Goal: Transaction & Acquisition: Purchase product/service

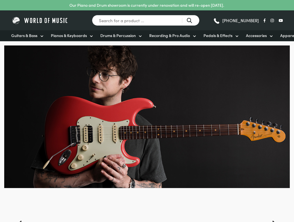
click at [30, 35] on span "Guitars & Bass" at bounding box center [24, 36] width 26 height 6
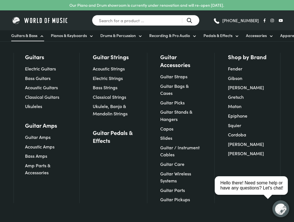
click at [37, 98] on link "Classical Guitars" at bounding box center [42, 97] width 34 height 6
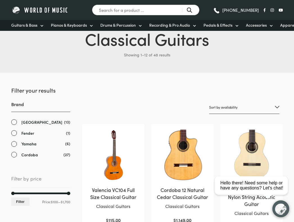
scroll to position [56, 0]
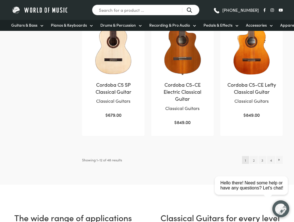
scroll to position [506, 0]
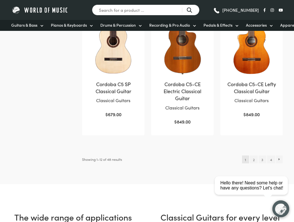
click at [252, 160] on link "2" at bounding box center [254, 160] width 8 height 8
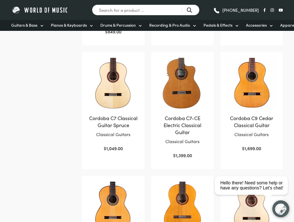
scroll to position [224, 0]
click at [119, 93] on img at bounding box center [113, 83] width 51 height 51
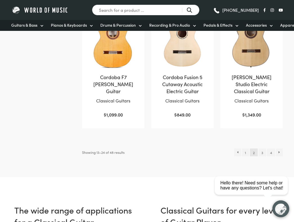
scroll to position [532, 0]
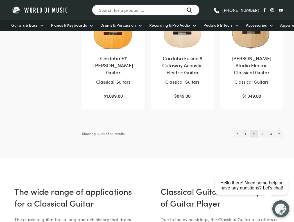
click at [262, 132] on link "3" at bounding box center [263, 134] width 8 height 8
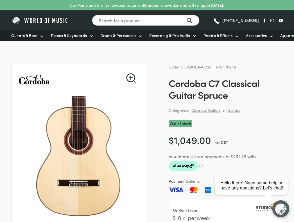
click at [99, 138] on img at bounding box center [79, 157] width 122 height 122
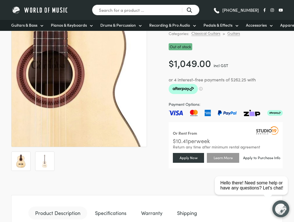
scroll to position [112, 0]
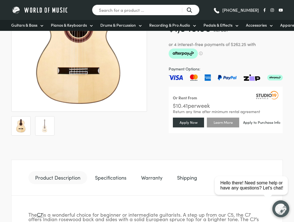
click at [24, 126] on img at bounding box center [20, 125] width 13 height 13
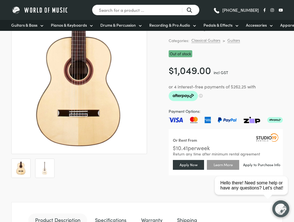
scroll to position [0, 0]
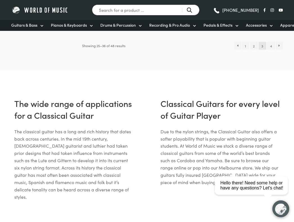
scroll to position [623, 0]
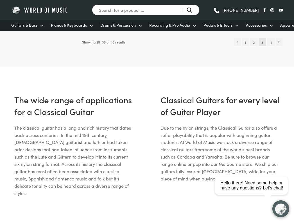
click at [273, 45] on link "4" at bounding box center [271, 42] width 8 height 8
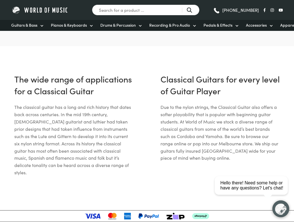
scroll to position [644, 0]
